Goal: Information Seeking & Learning: Learn about a topic

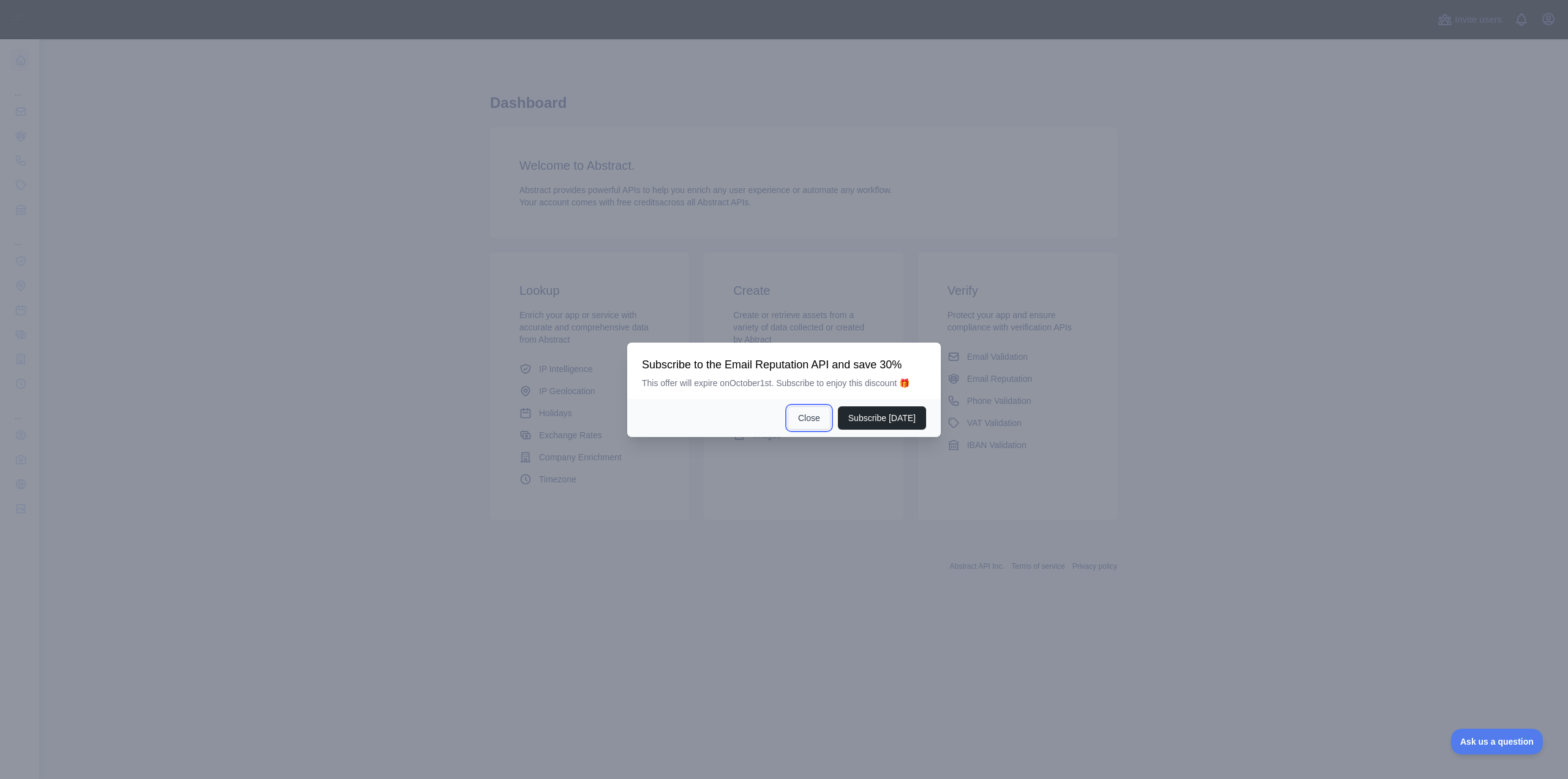
click at [798, 417] on button "Close" at bounding box center [809, 417] width 43 height 23
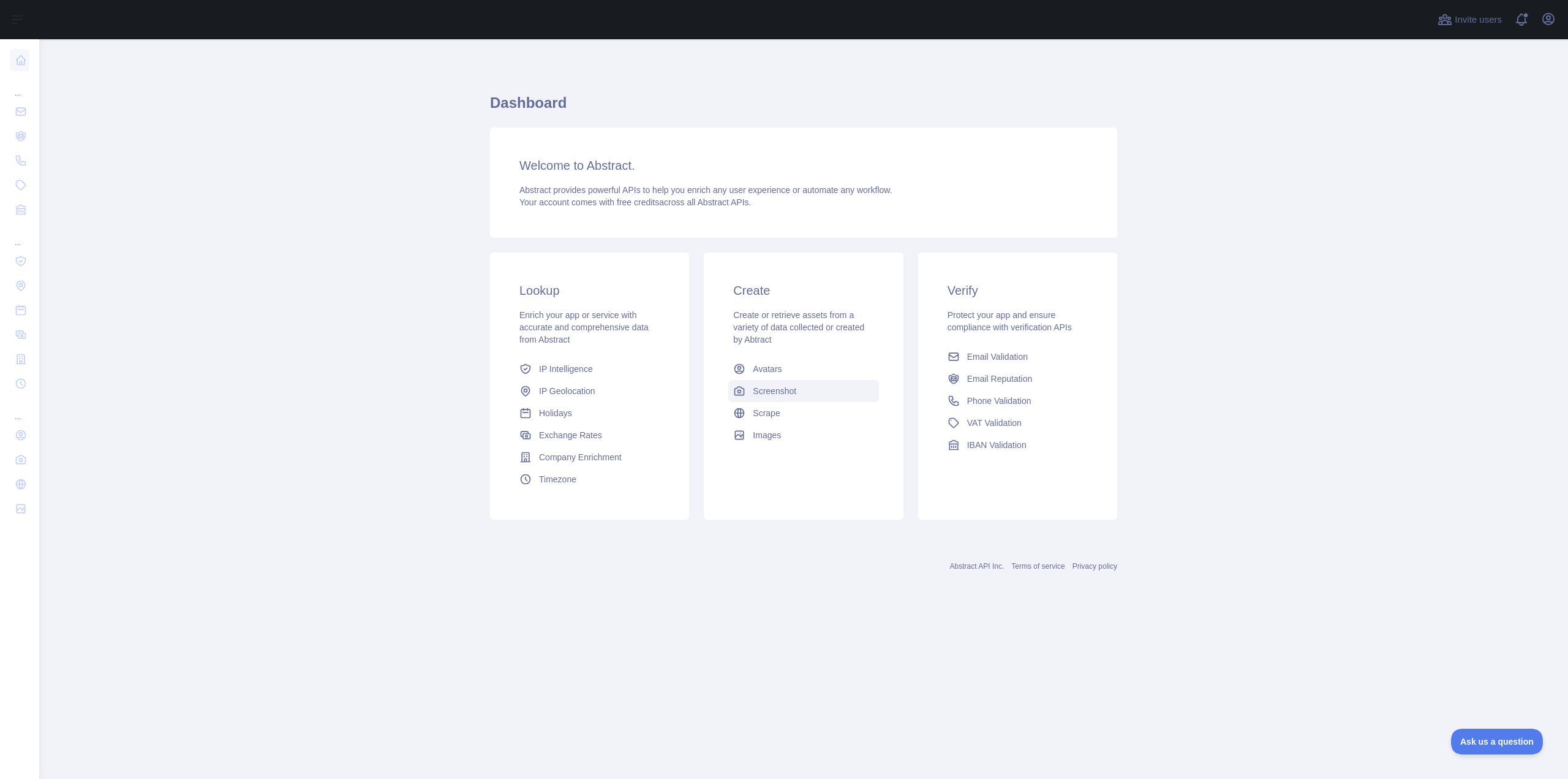
click at [763, 391] on span "Screenshot" at bounding box center [774, 390] width 44 height 12
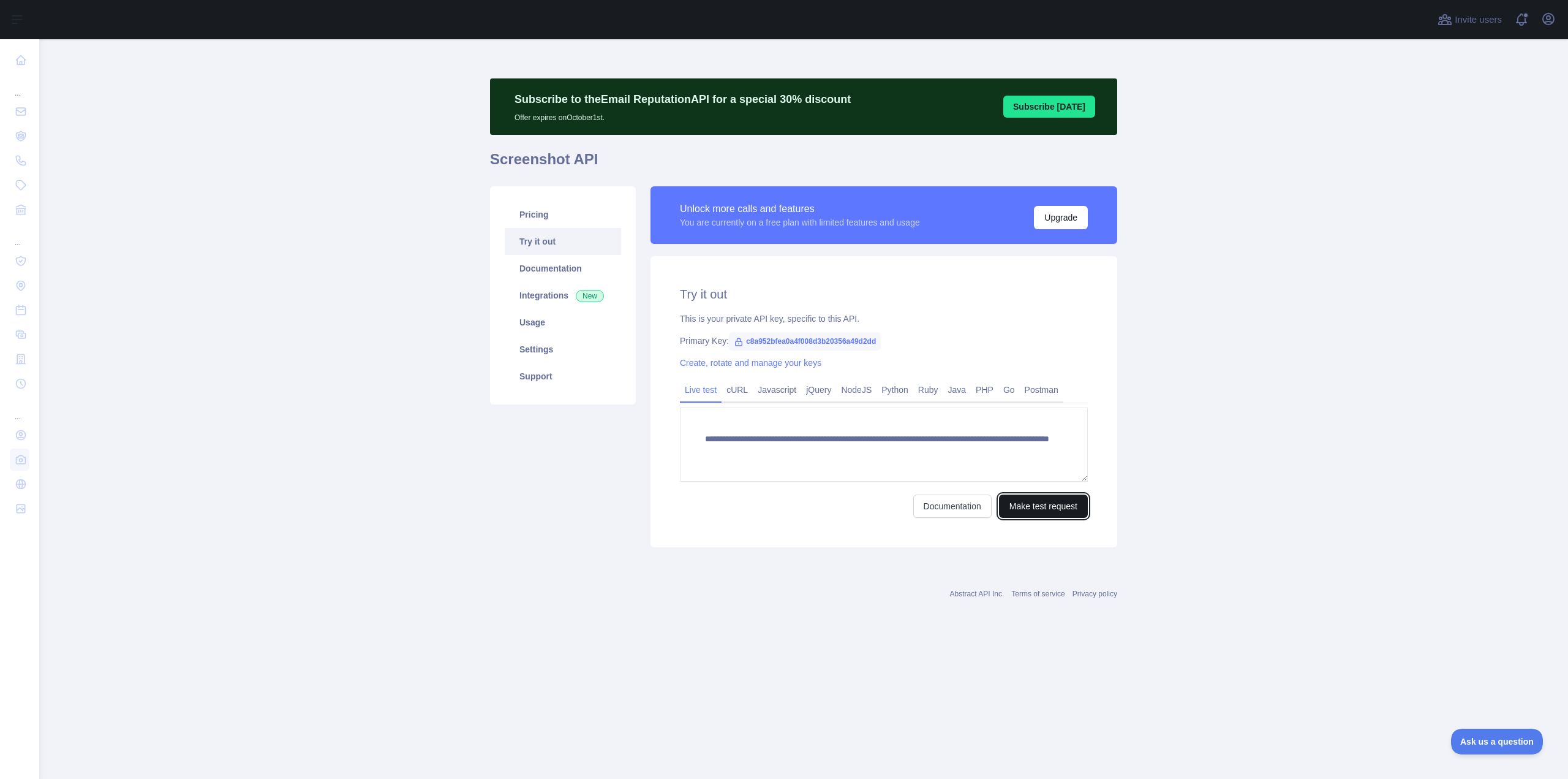
click at [1037, 510] on button "Make test request" at bounding box center [1043, 506] width 89 height 23
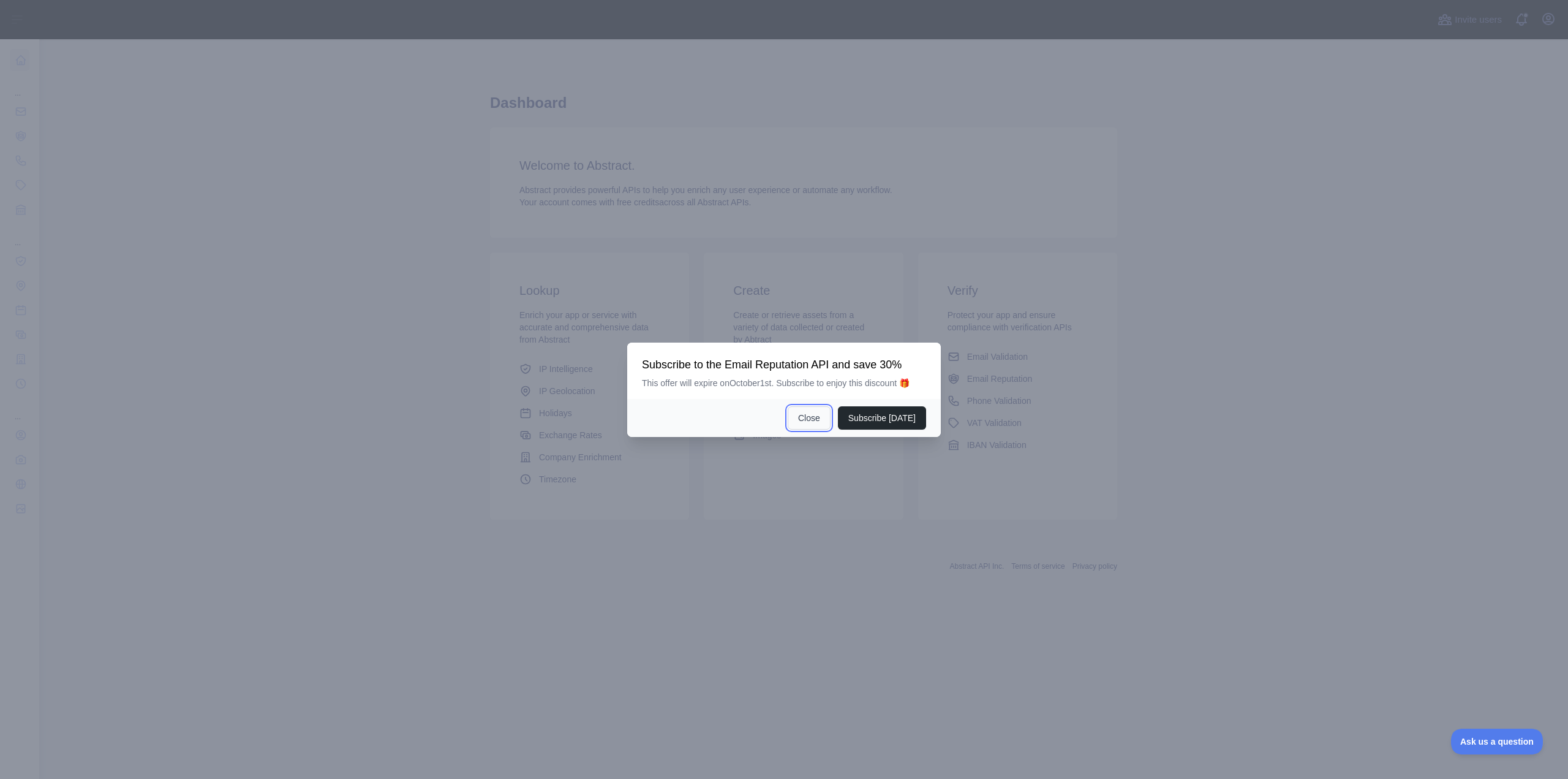
click at [817, 419] on button "Close" at bounding box center [809, 417] width 43 height 23
click at [812, 420] on button "Close" at bounding box center [809, 417] width 43 height 23
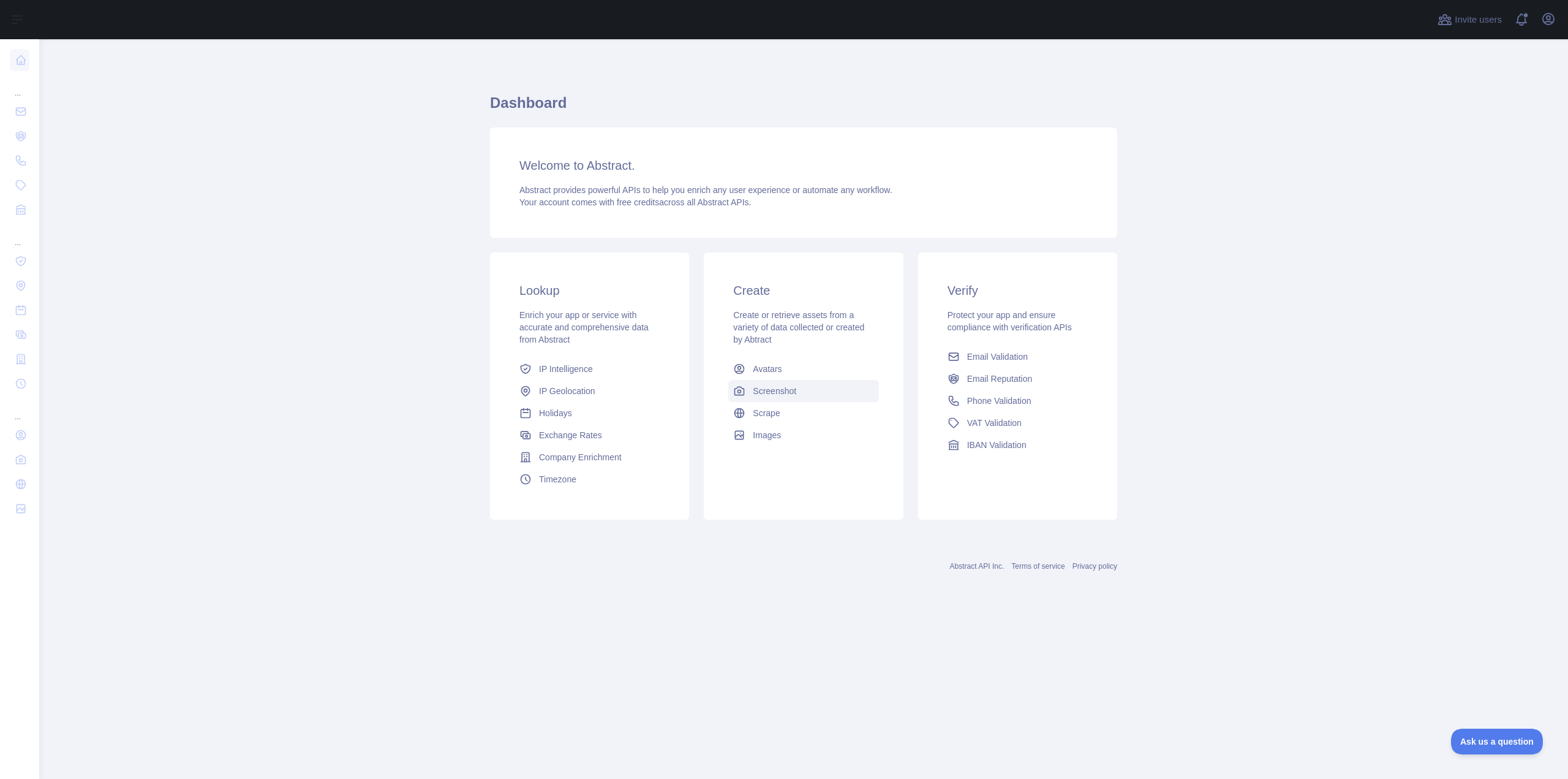
click at [773, 393] on span "Screenshot" at bounding box center [774, 390] width 44 height 12
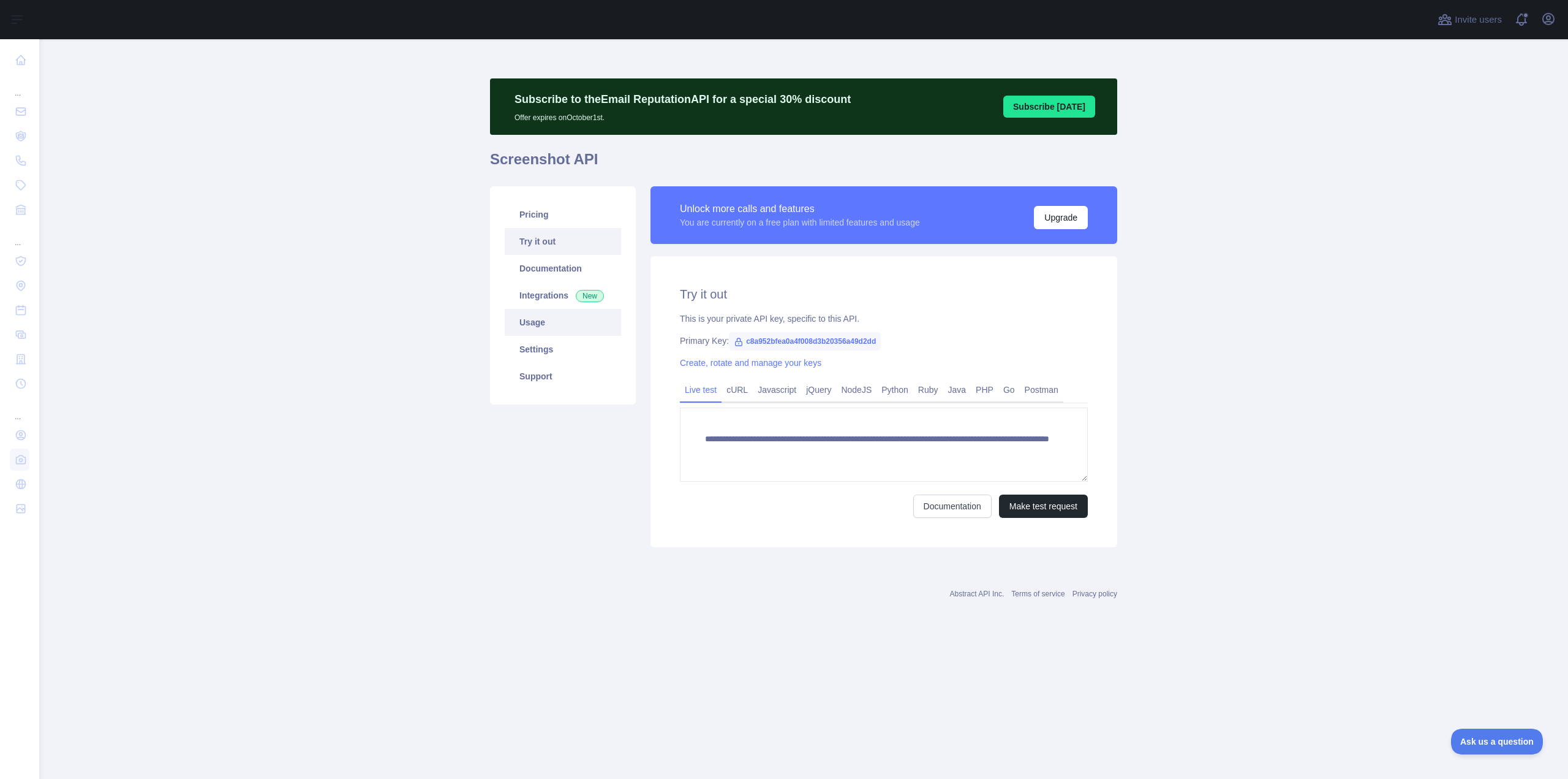
click at [533, 324] on link "Usage" at bounding box center [563, 322] width 117 height 27
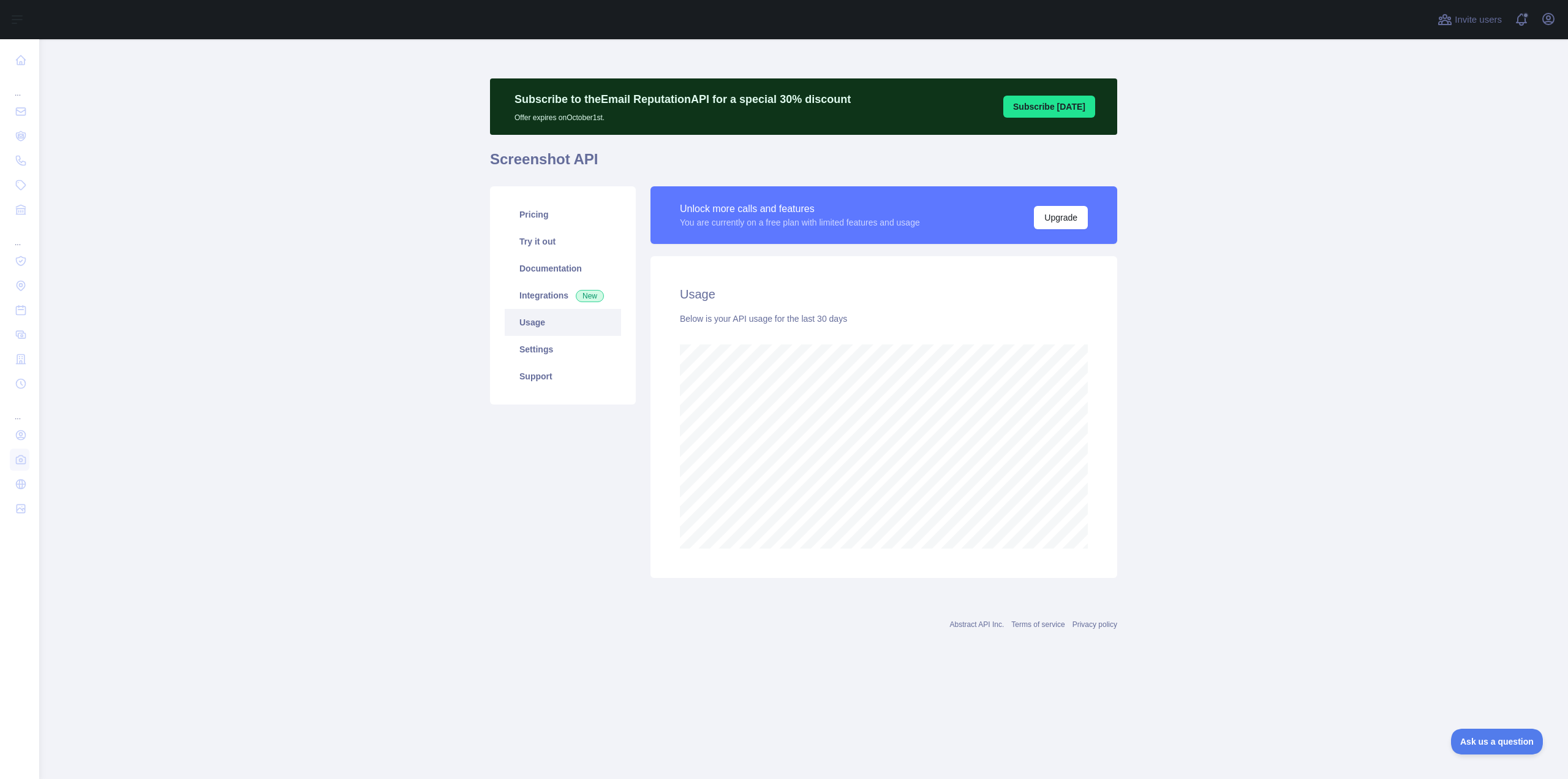
scroll to position [740, 1529]
click at [545, 297] on link "Integrations New" at bounding box center [563, 295] width 117 height 27
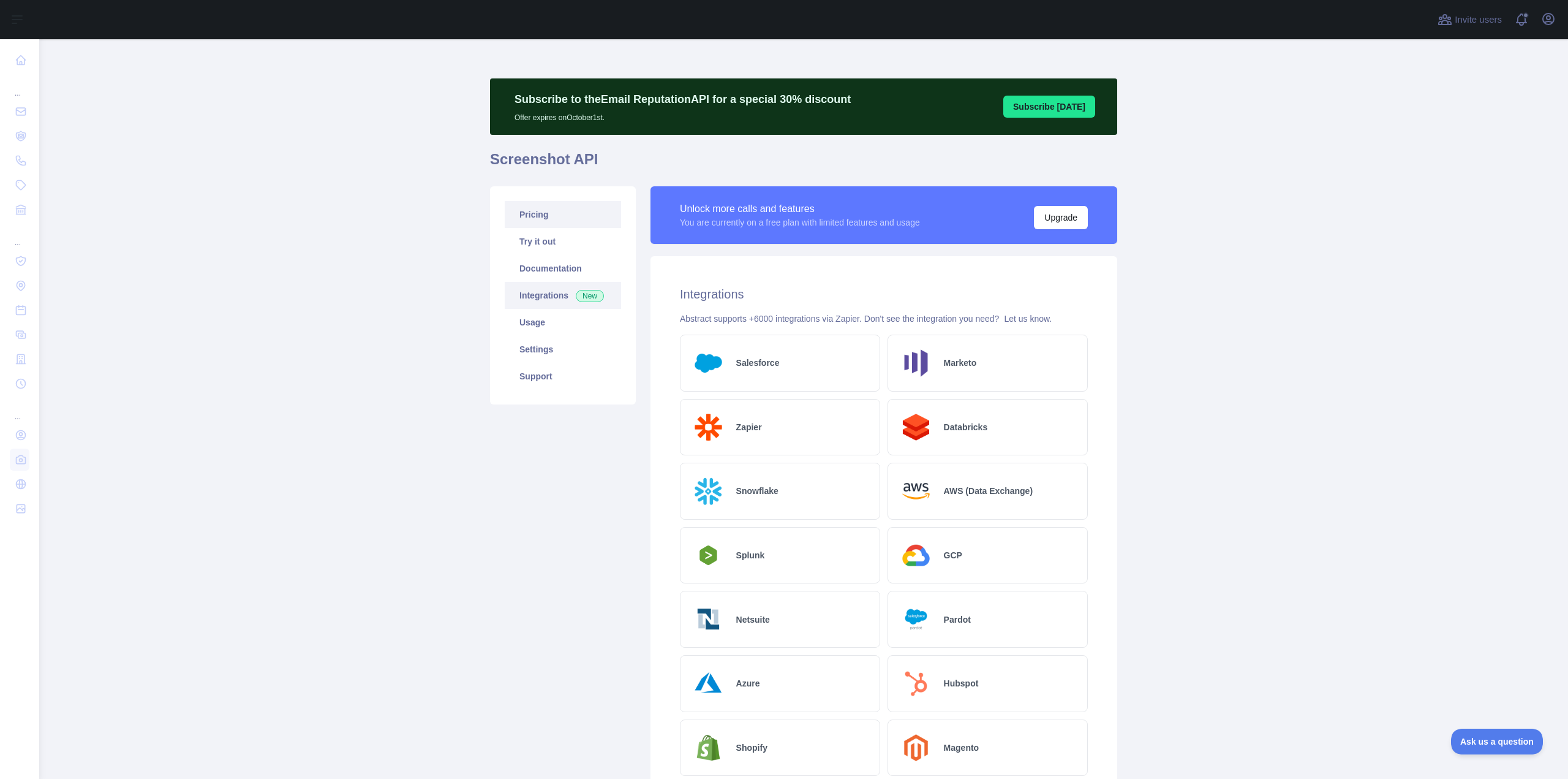
click at [547, 219] on link "Pricing" at bounding box center [563, 214] width 117 height 27
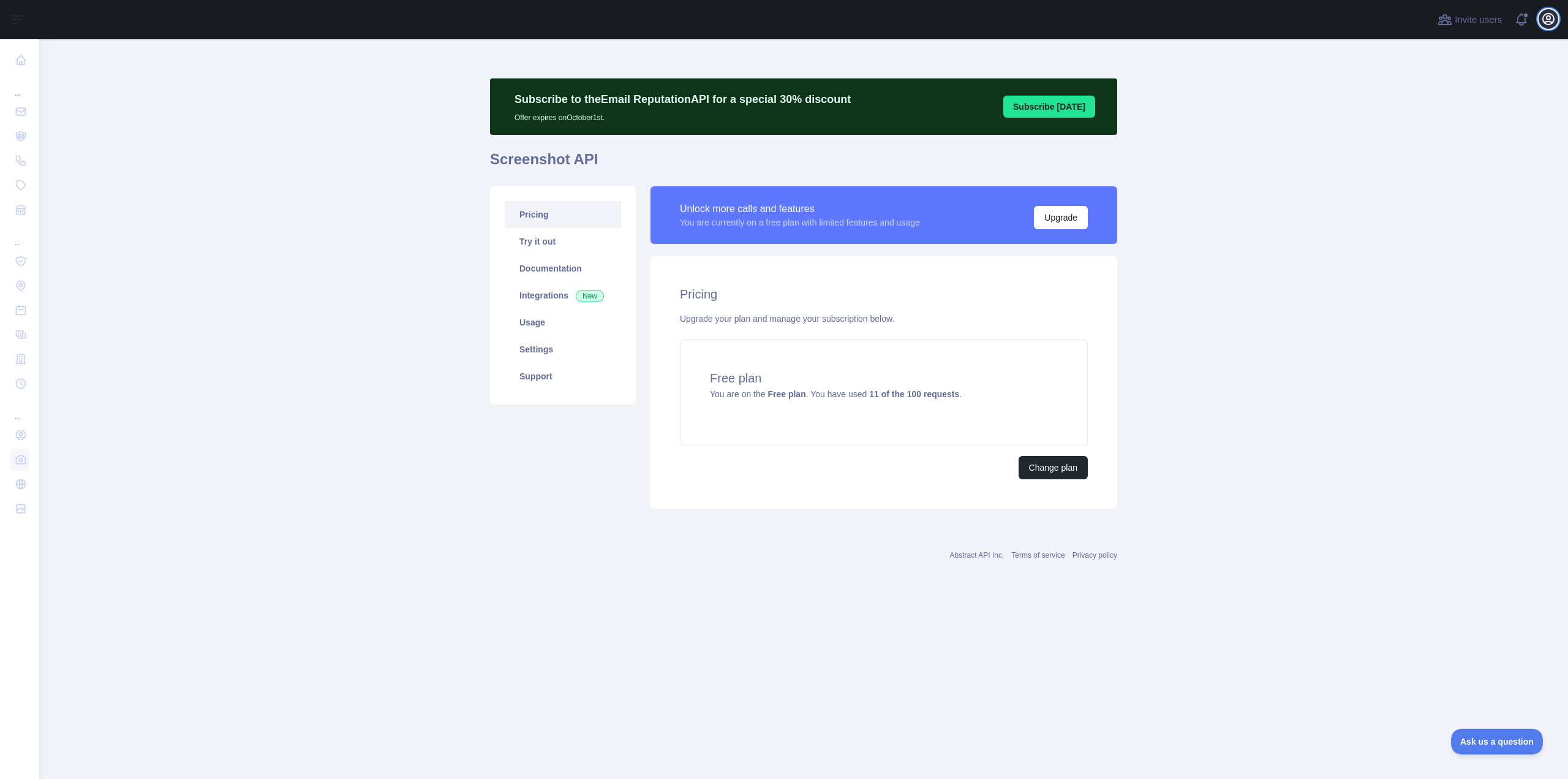
click at [1546, 23] on icon "button" at bounding box center [1548, 19] width 15 height 15
click at [1282, 343] on main "Subscribe to the Email Reputation API for a special 30 % discount Offer expires…" at bounding box center [803, 409] width 1529 height 740
